Goal: Transaction & Acquisition: Book appointment/travel/reservation

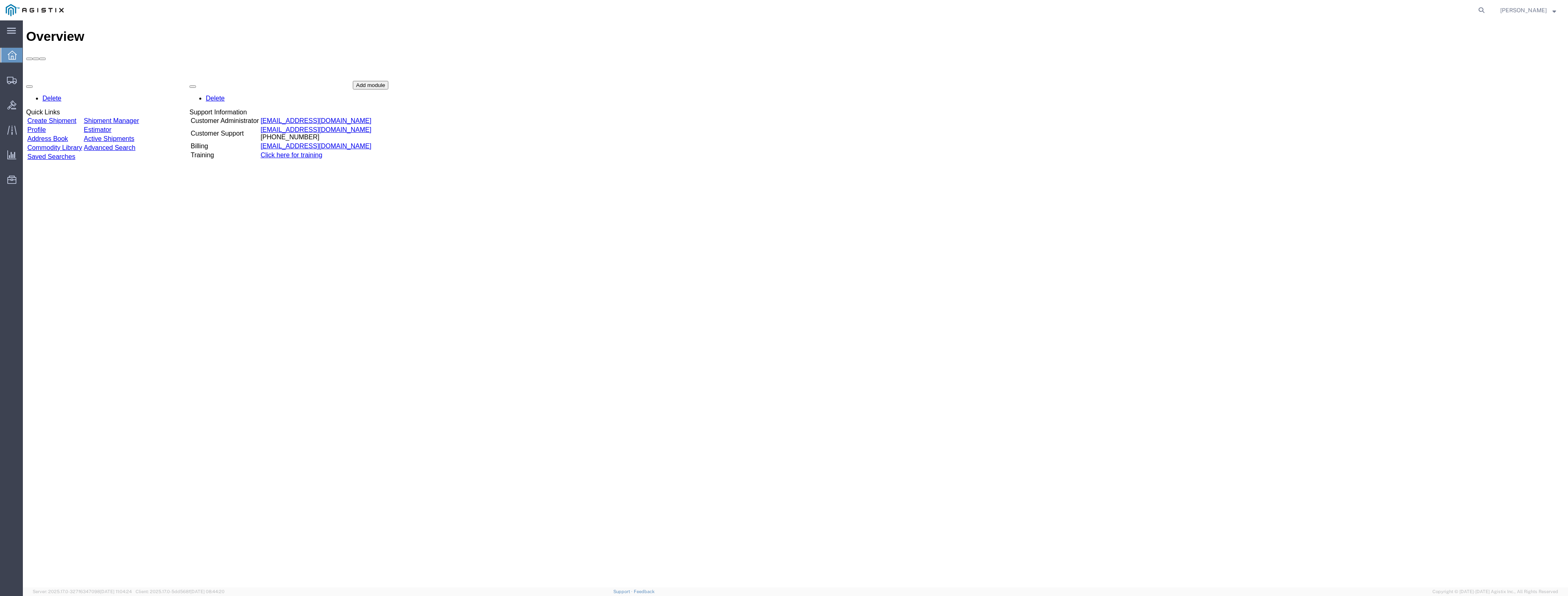
click at [135, 135] on link "Active Shipments" at bounding box center [109, 138] width 51 height 7
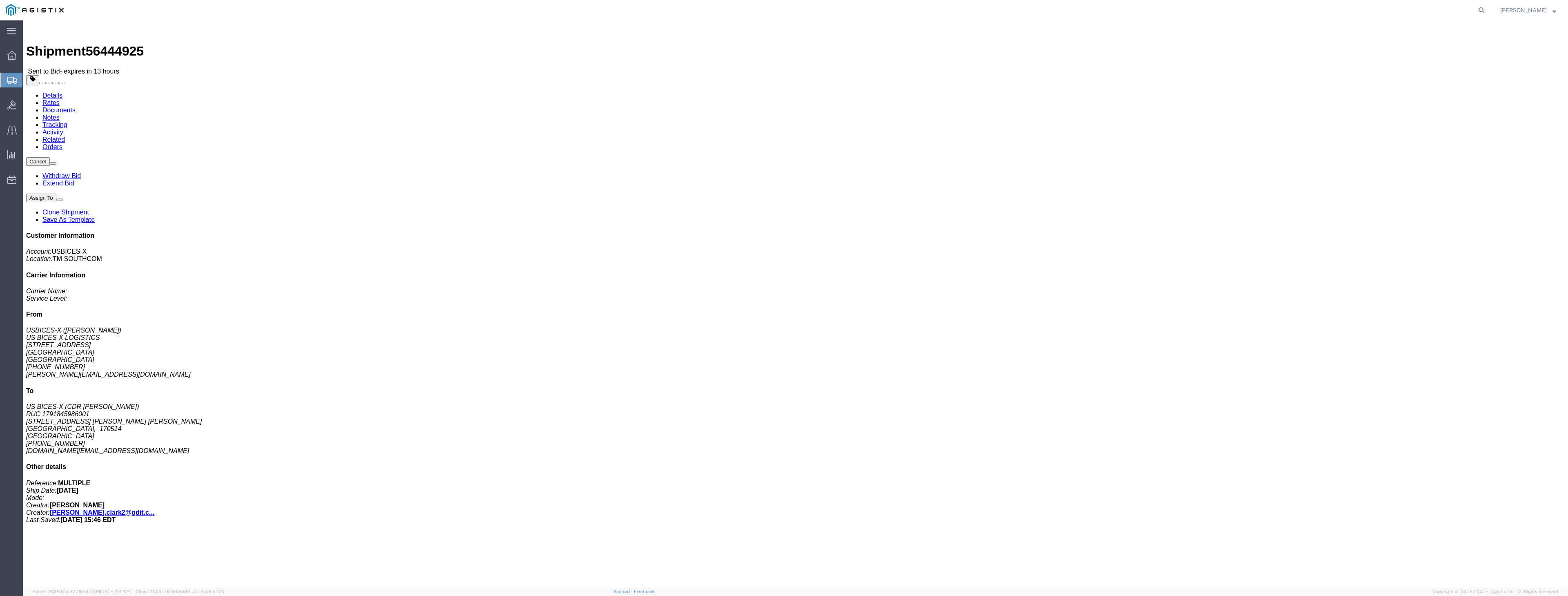
click link "Rates"
